Goal: Task Accomplishment & Management: Manage account settings

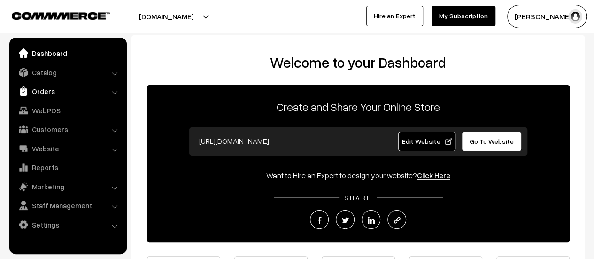
click at [36, 89] on link "Orders" at bounding box center [68, 91] width 112 height 17
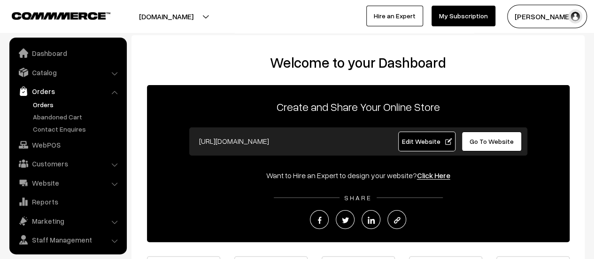
click at [39, 102] on link "Orders" at bounding box center [77, 105] width 93 height 10
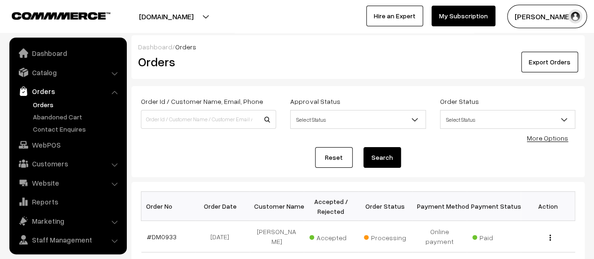
scroll to position [22, 0]
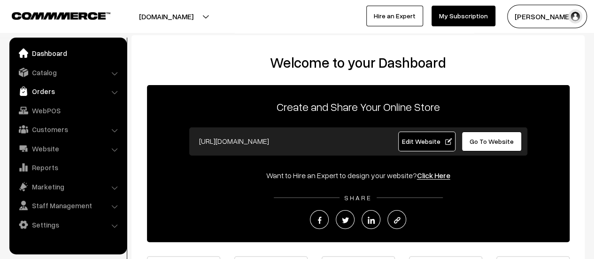
click at [37, 90] on link "Orders" at bounding box center [68, 91] width 112 height 17
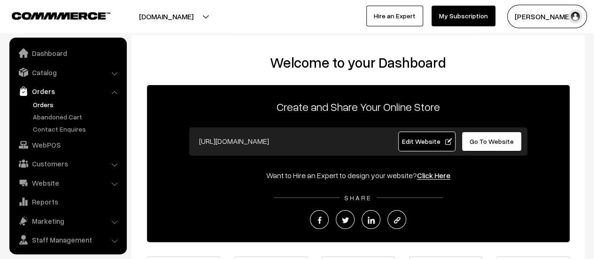
click at [39, 102] on link "Orders" at bounding box center [77, 105] width 93 height 10
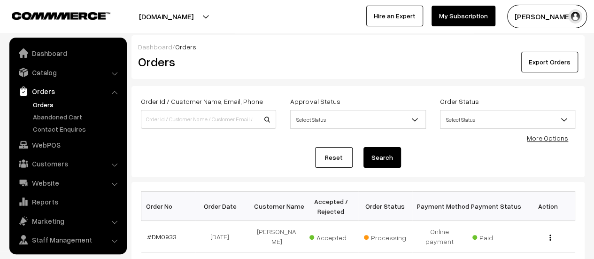
scroll to position [22, 0]
